Goal: Transaction & Acquisition: Purchase product/service

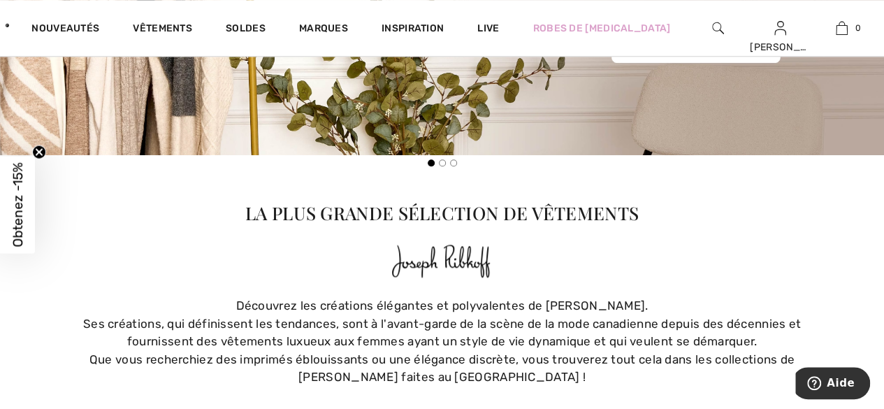
scroll to position [729, 0]
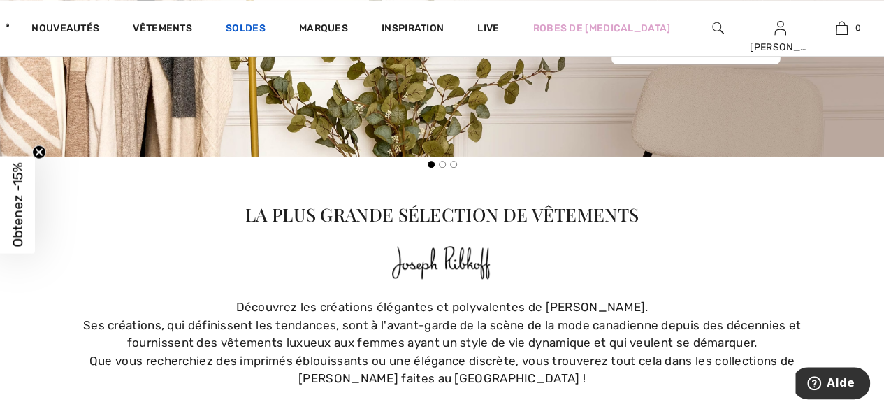
click at [265, 34] on link "Soldes" at bounding box center [246, 29] width 40 height 15
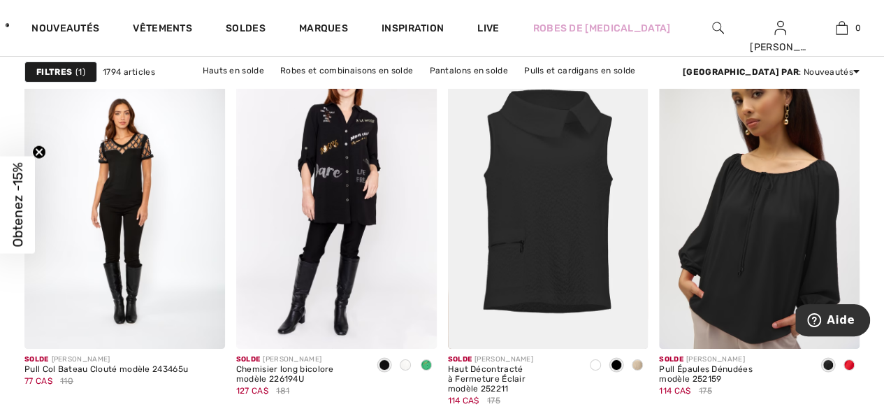
scroll to position [2595, 0]
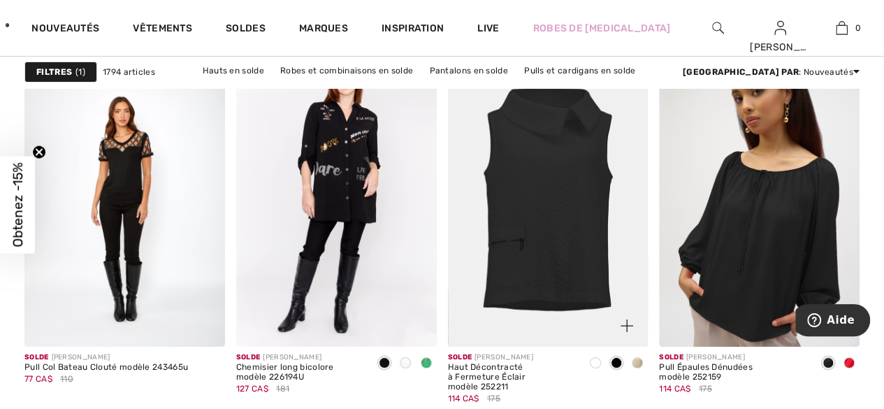
click at [604, 357] on div at bounding box center [595, 363] width 21 height 23
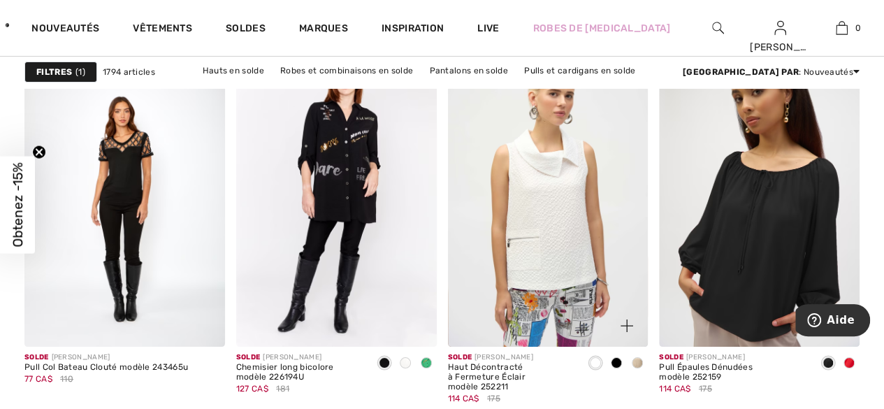
click at [643, 343] on div at bounding box center [619, 318] width 58 height 58
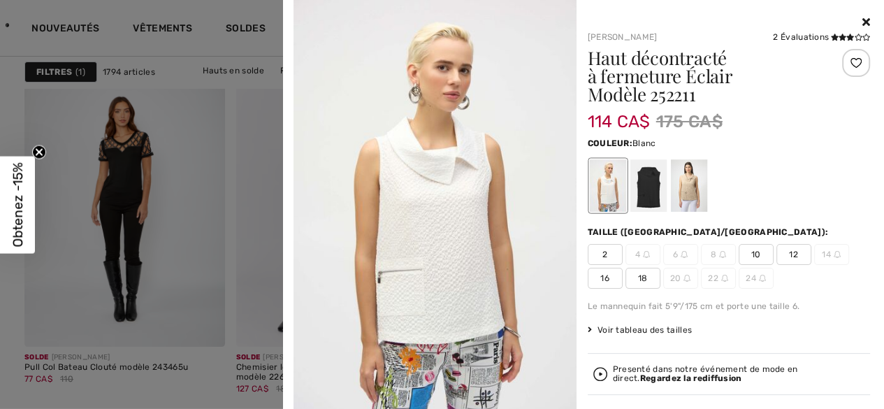
click at [692, 180] on div at bounding box center [688, 185] width 36 height 52
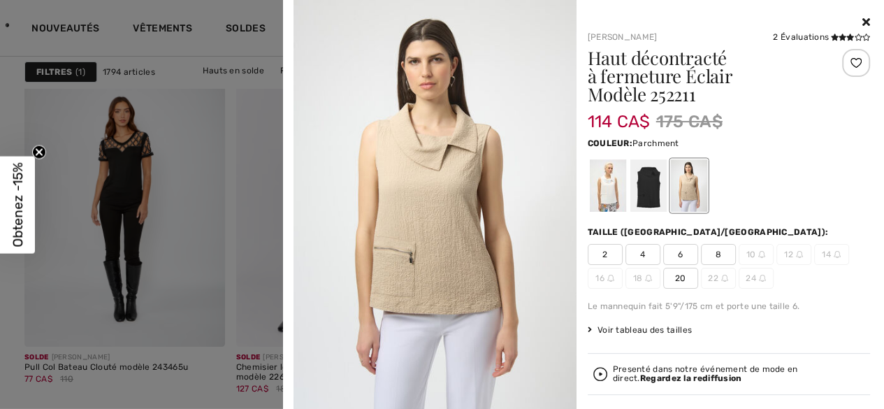
click at [643, 186] on div at bounding box center [647, 185] width 36 height 52
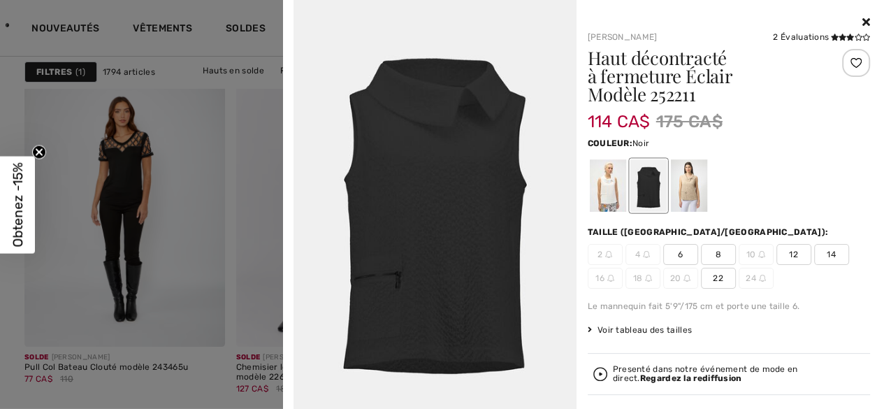
click at [611, 184] on div at bounding box center [607, 185] width 36 height 52
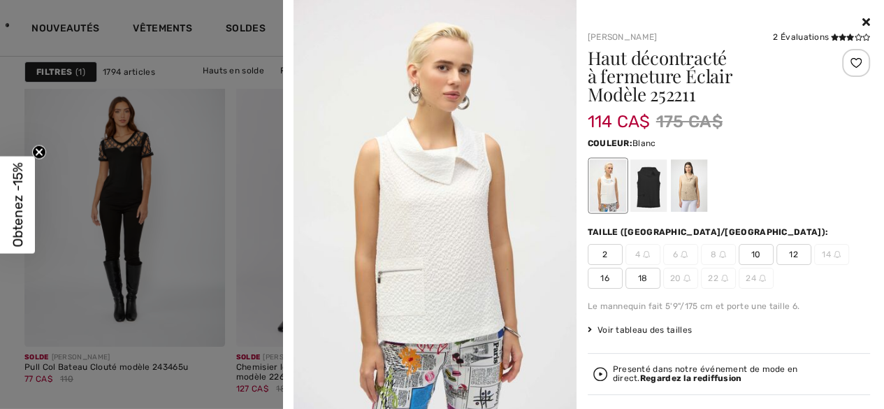
click at [862, 22] on icon at bounding box center [866, 21] width 8 height 11
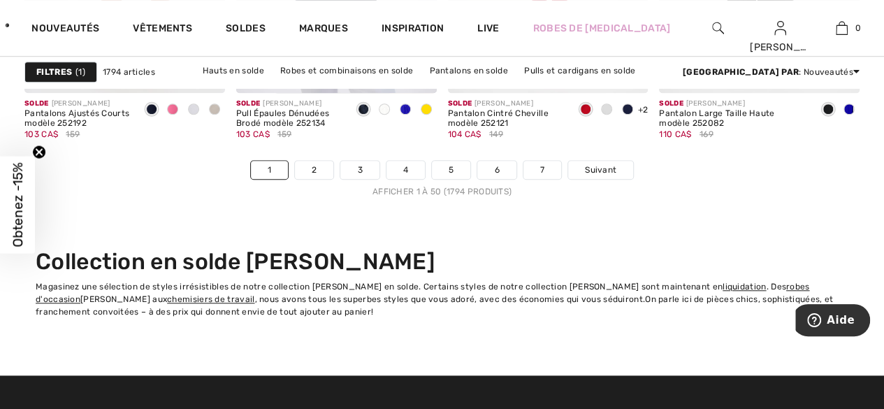
scroll to position [5787, 0]
click at [313, 165] on link "2" at bounding box center [314, 170] width 38 height 18
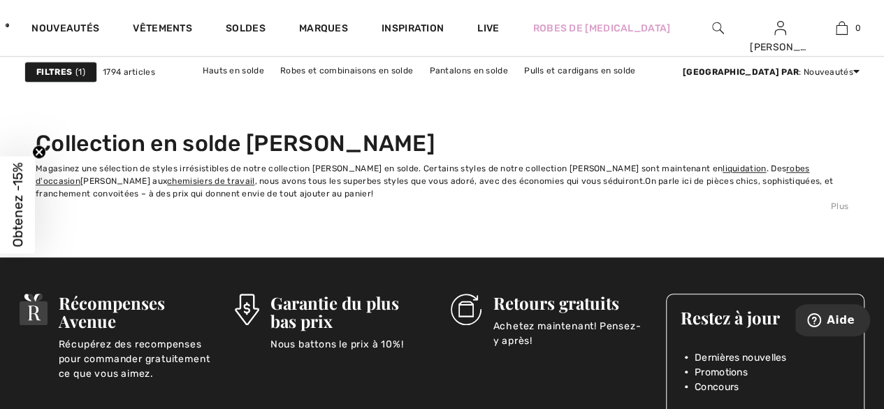
scroll to position [5830, 0]
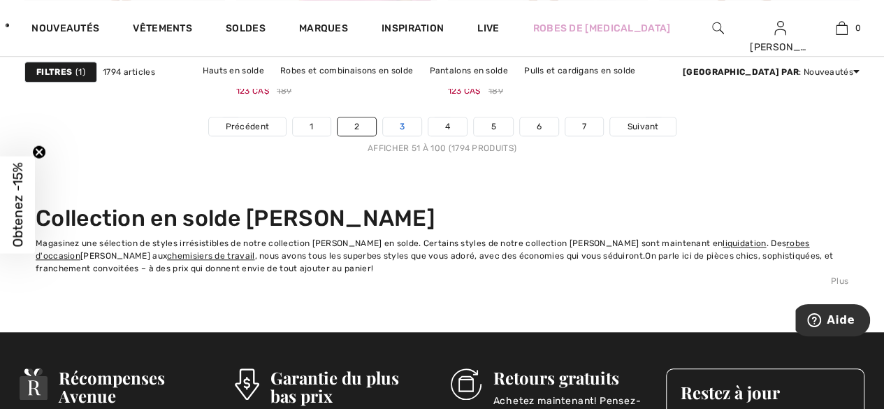
click at [411, 122] on link "3" at bounding box center [402, 126] width 38 height 18
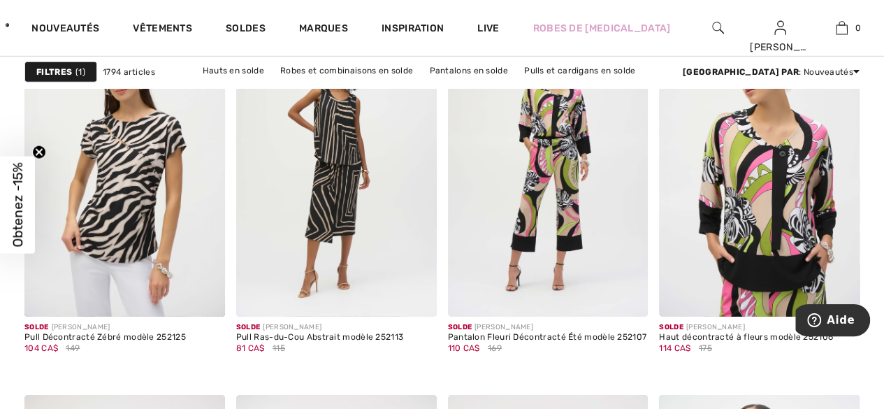
scroll to position [4815, 0]
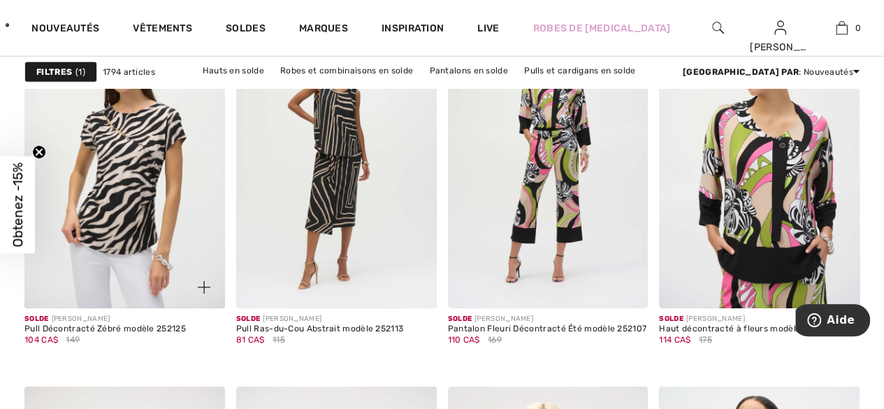
click at [161, 174] on img at bounding box center [124, 157] width 200 height 300
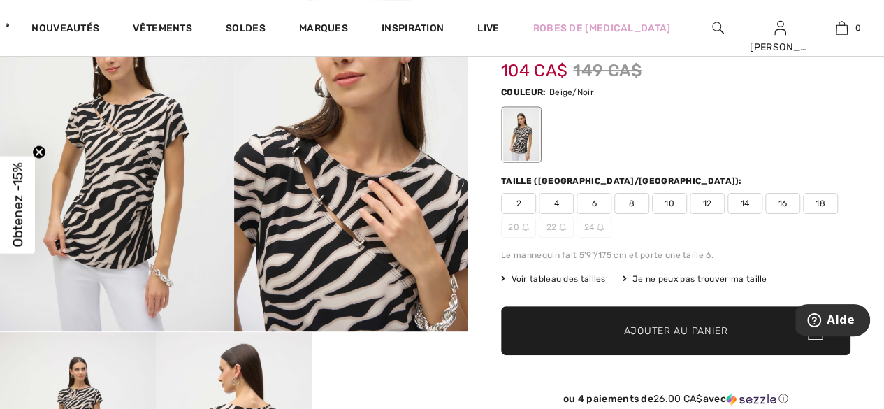
scroll to position [74, 0]
